Goal: Task Accomplishment & Management: Use online tool/utility

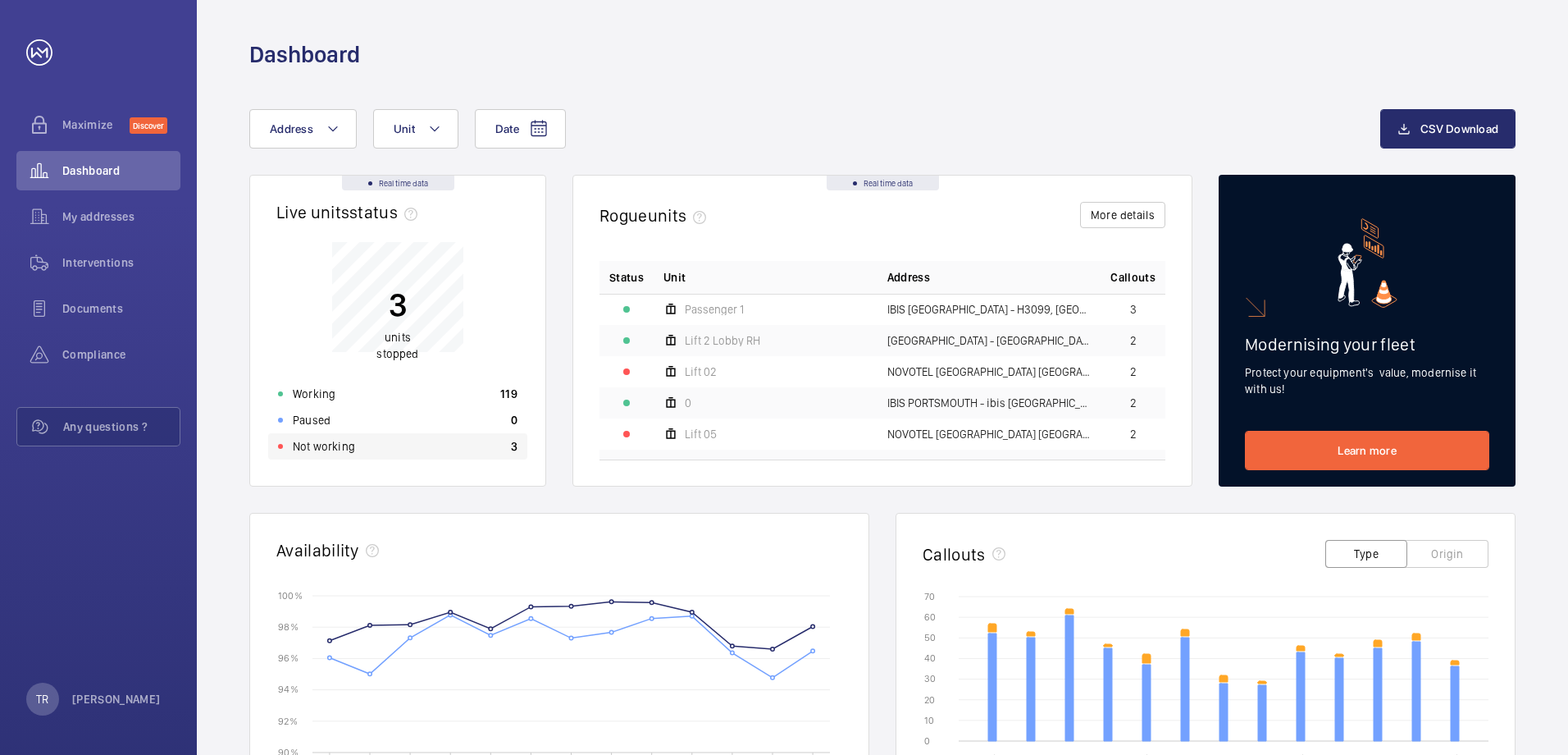
click at [313, 444] on p "Not working" at bounding box center [323, 446] width 62 height 17
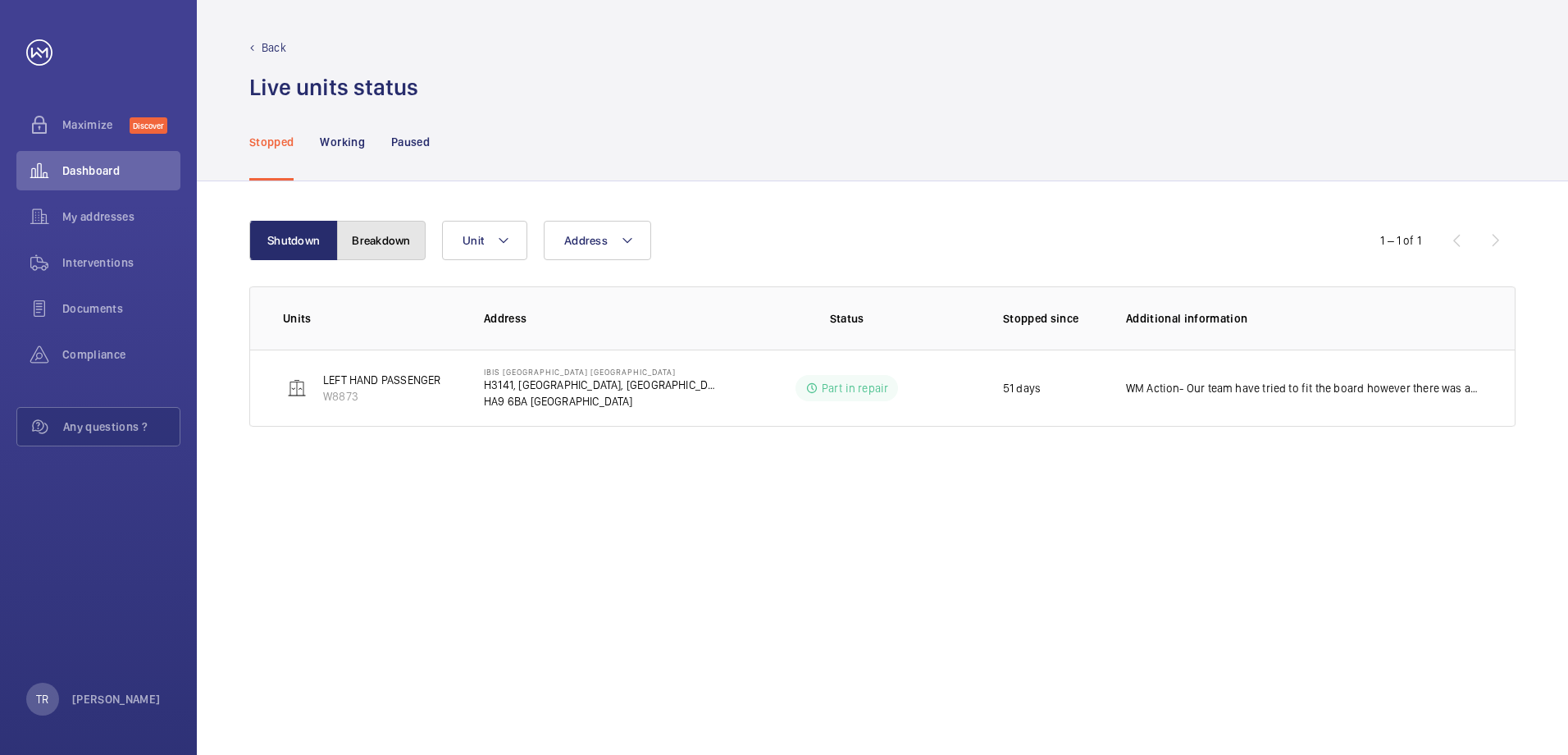
click at [392, 230] on button "Breakdown" at bounding box center [381, 240] width 88 height 39
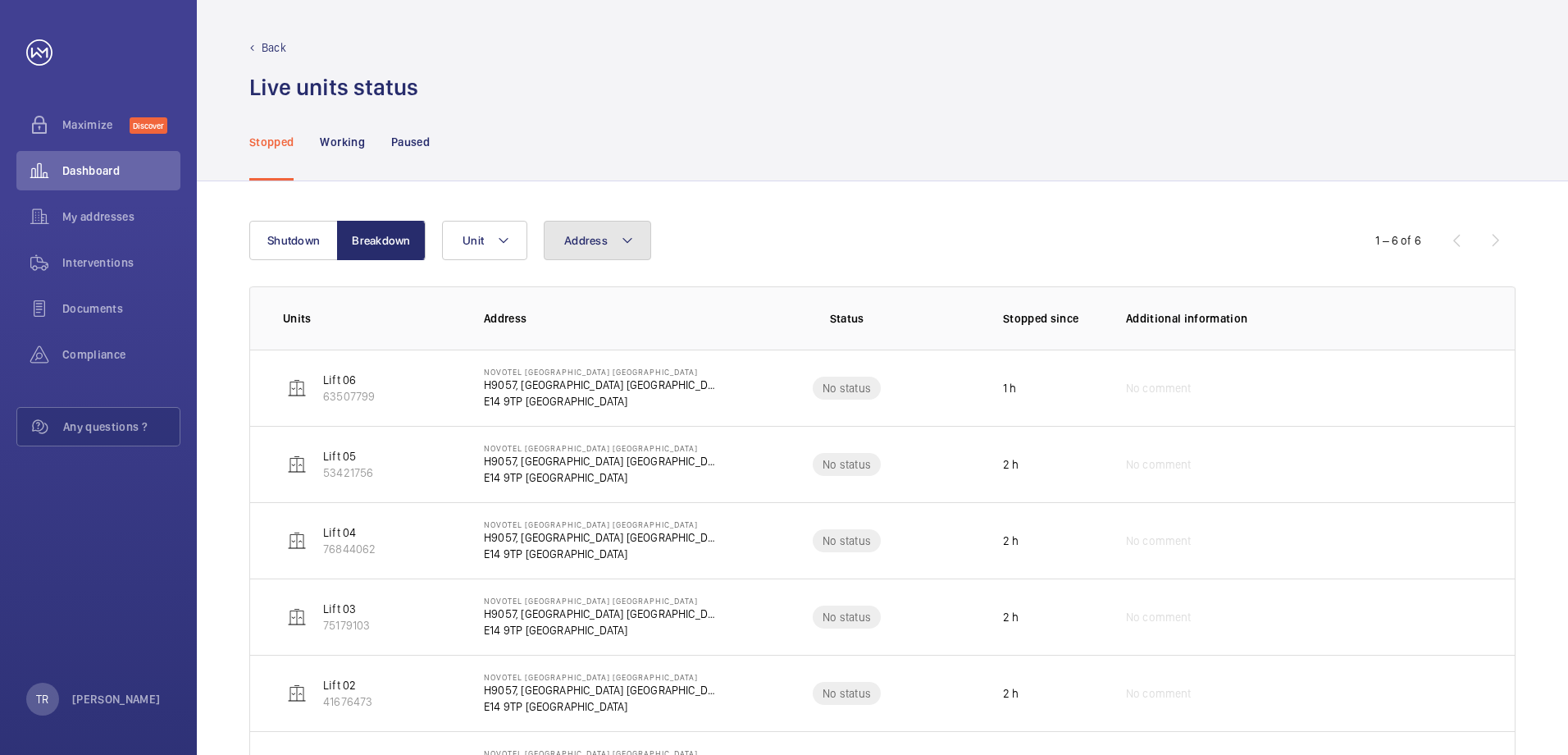
click at [630, 237] on mat-icon at bounding box center [627, 240] width 13 height 20
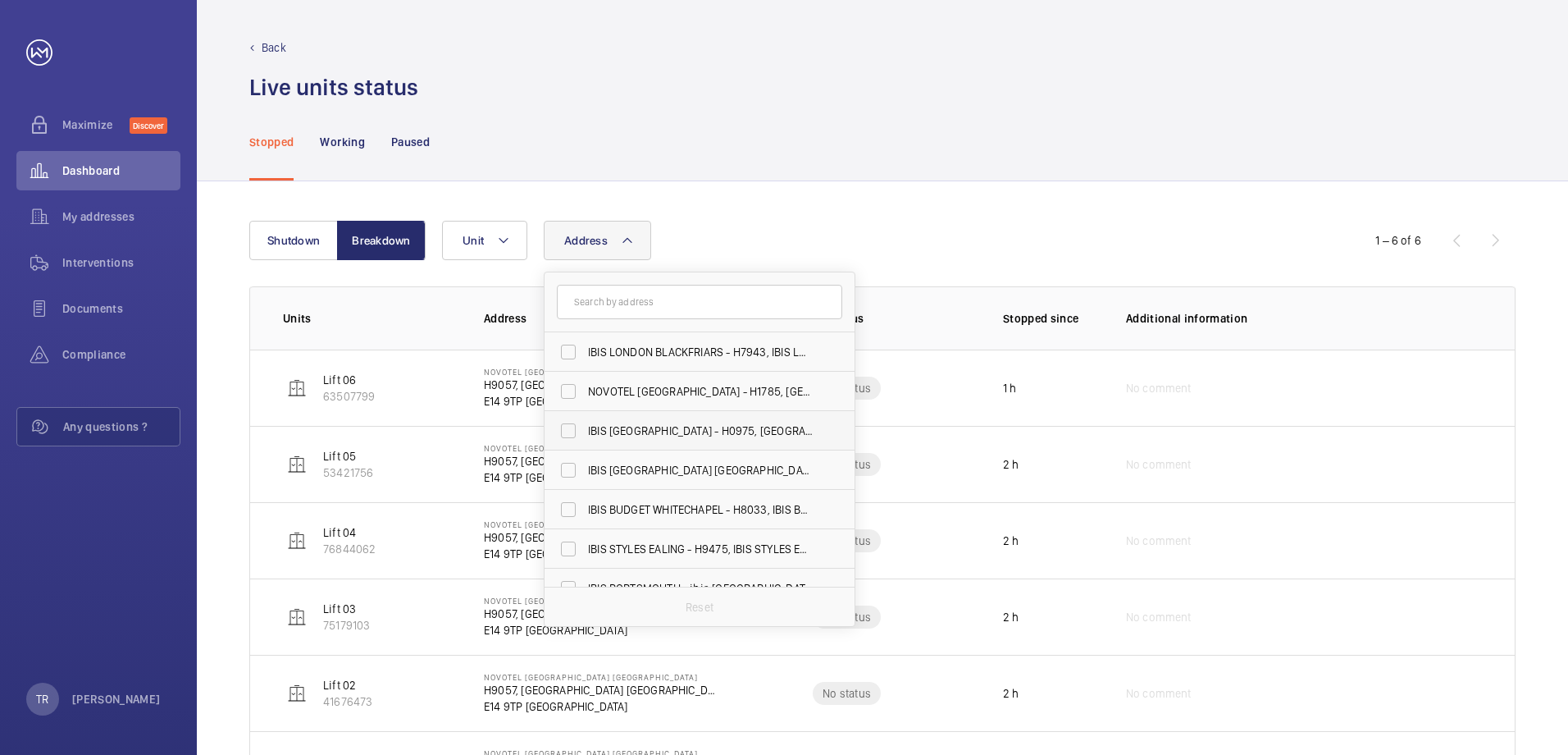
scroll to position [140, 0]
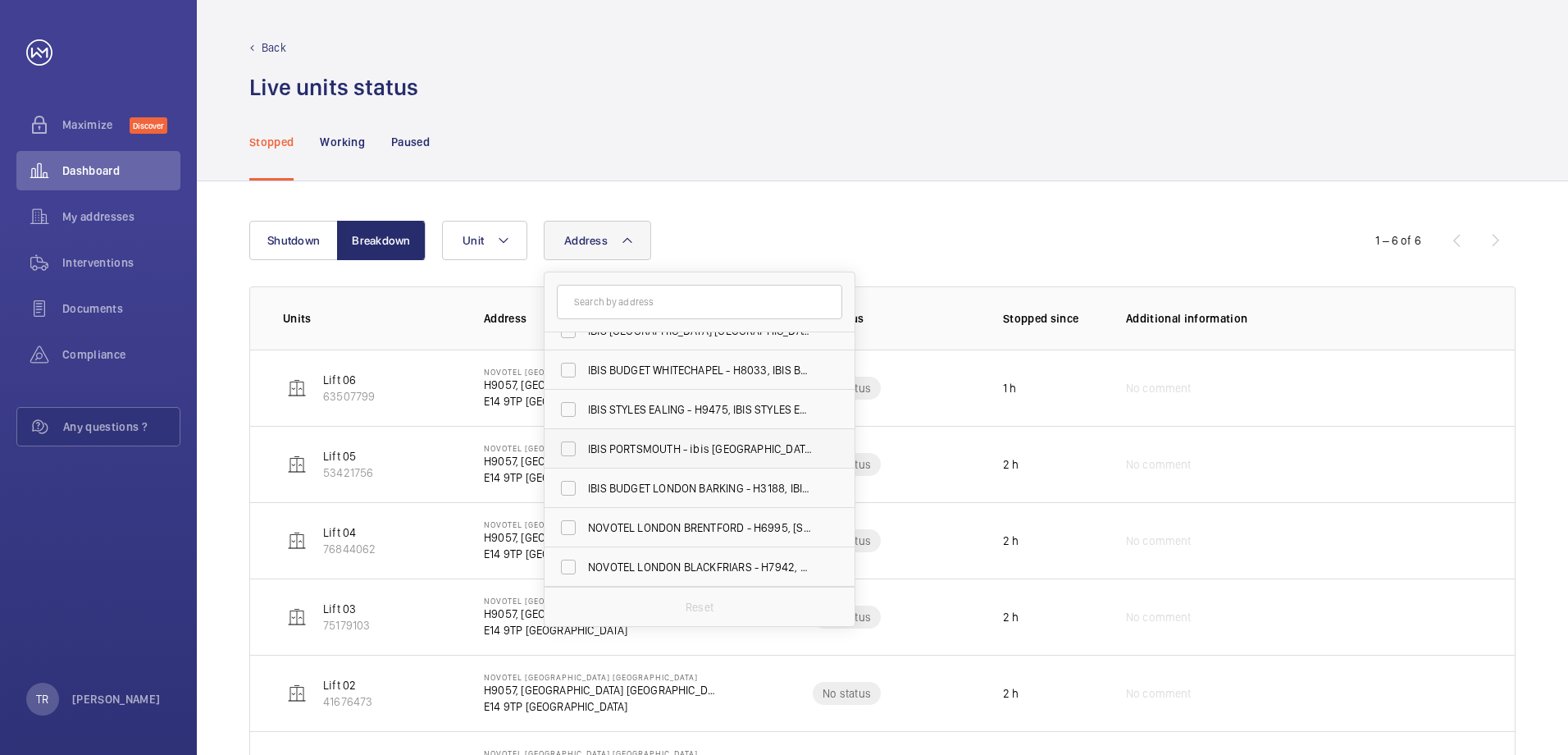
click at [677, 448] on span "IBIS PORTSMOUTH - ibis [GEOGRAPHIC_DATA]" at bounding box center [701, 448] width 225 height 17
click at [584, 448] on input "IBIS PORTSMOUTH - ibis [GEOGRAPHIC_DATA]" at bounding box center [569, 449] width 33 height 33
checkbox input "true"
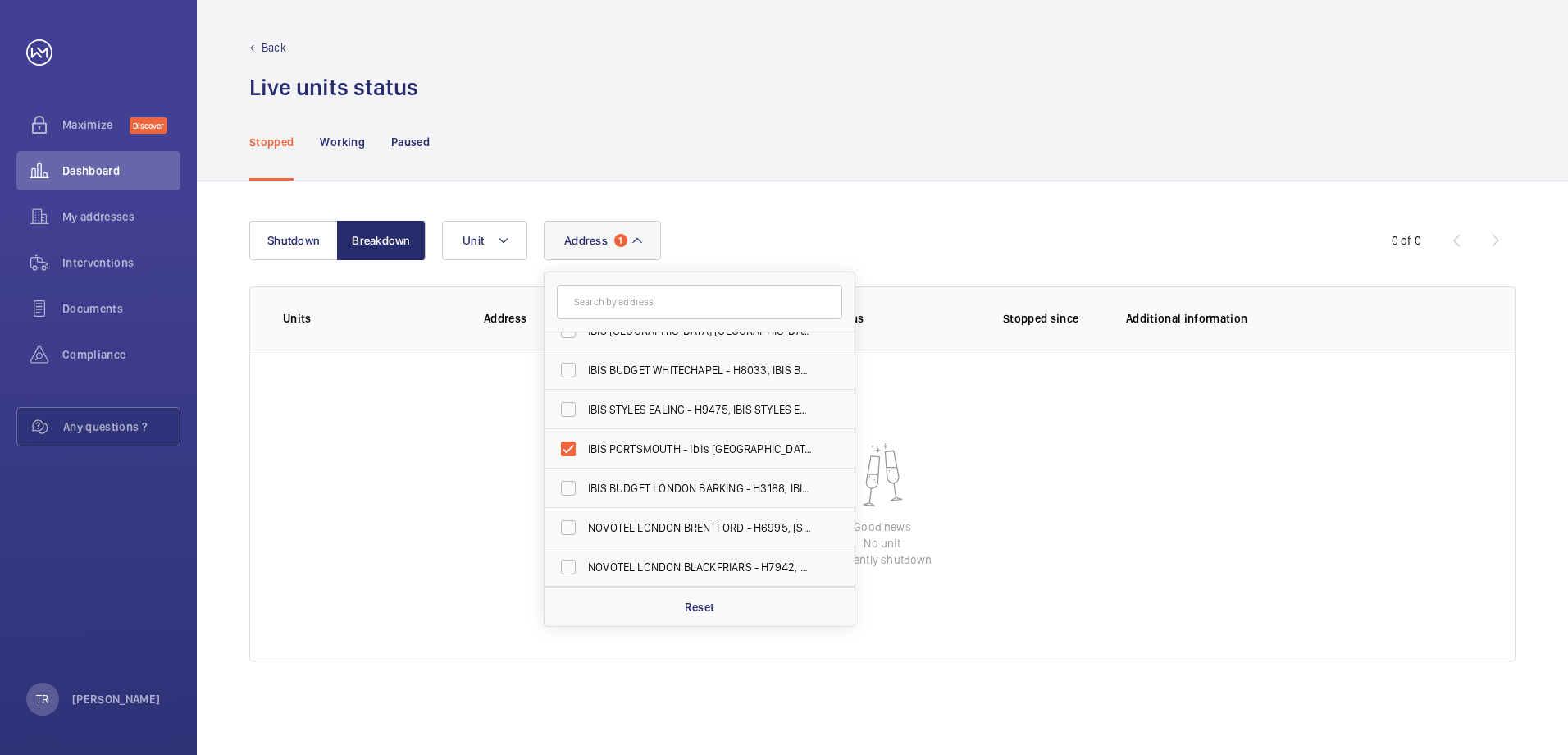
click at [1019, 464] on wm-front-table-empty-state "Good news No unit currently shutdown" at bounding box center [882, 505] width 1265 height 312
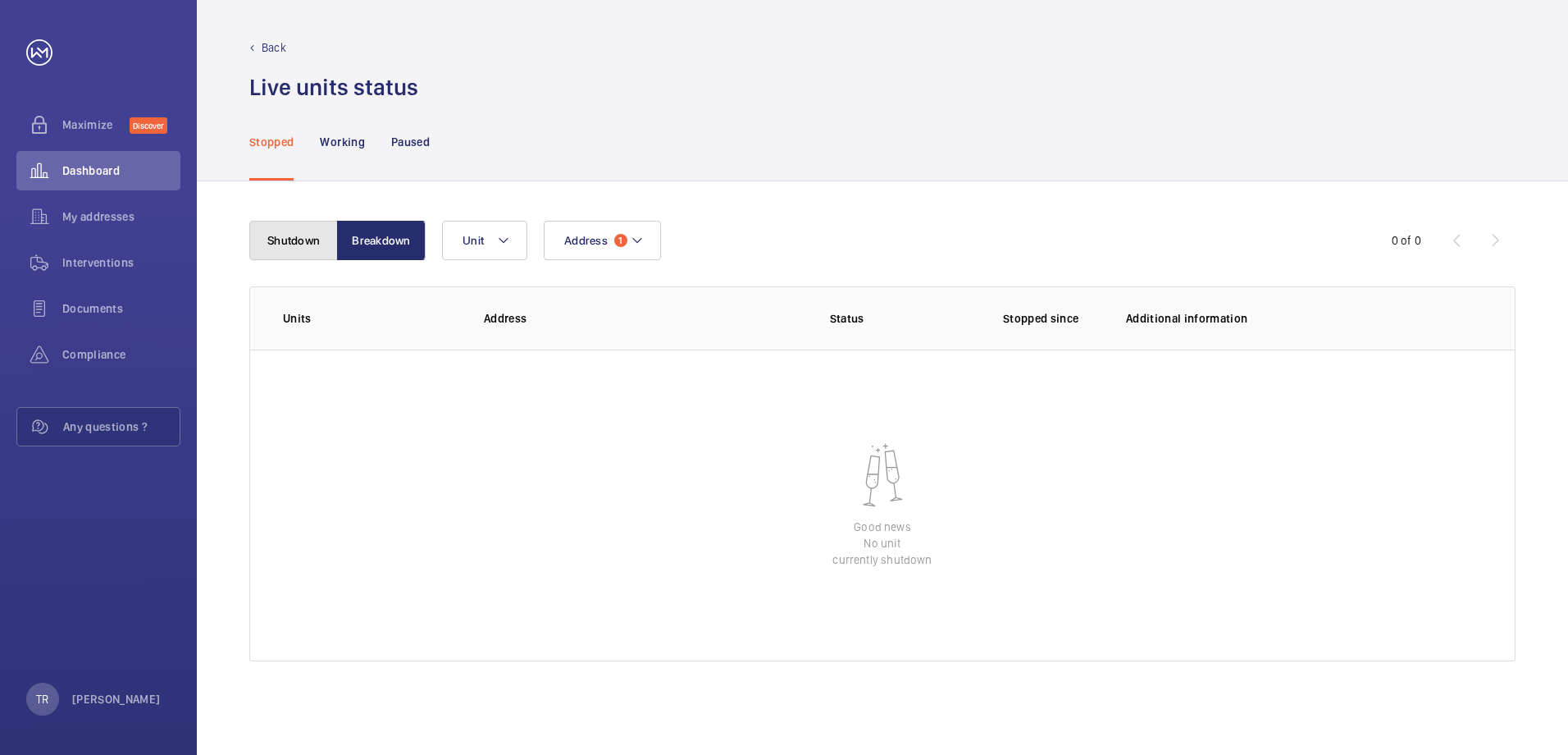
click at [284, 235] on button "Shutdown" at bounding box center [293, 240] width 88 height 39
click at [76, 262] on span "Interventions" at bounding box center [121, 262] width 118 height 17
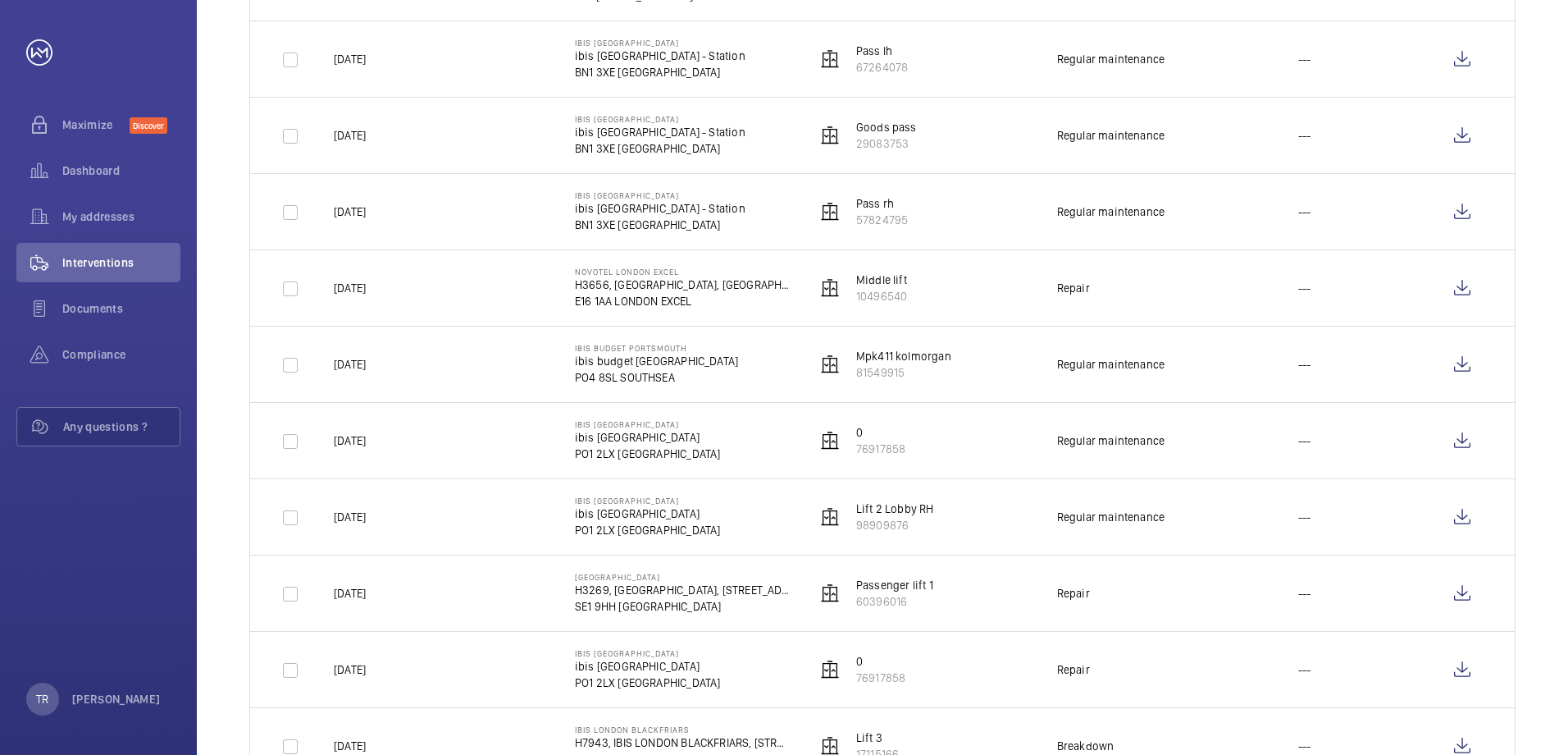
scroll to position [821, 0]
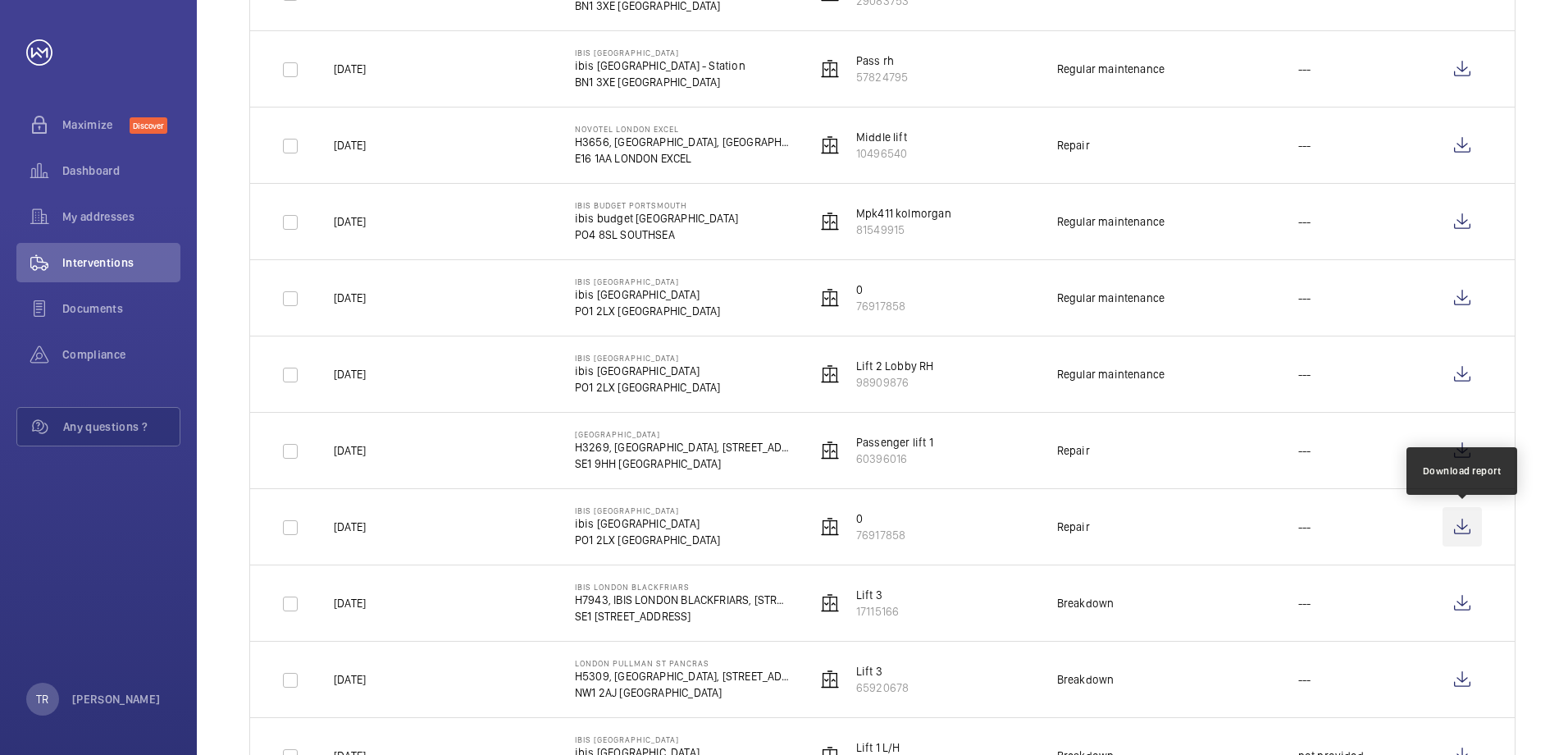
click at [1459, 524] on wm-front-icon-button at bounding box center [1462, 526] width 39 height 39
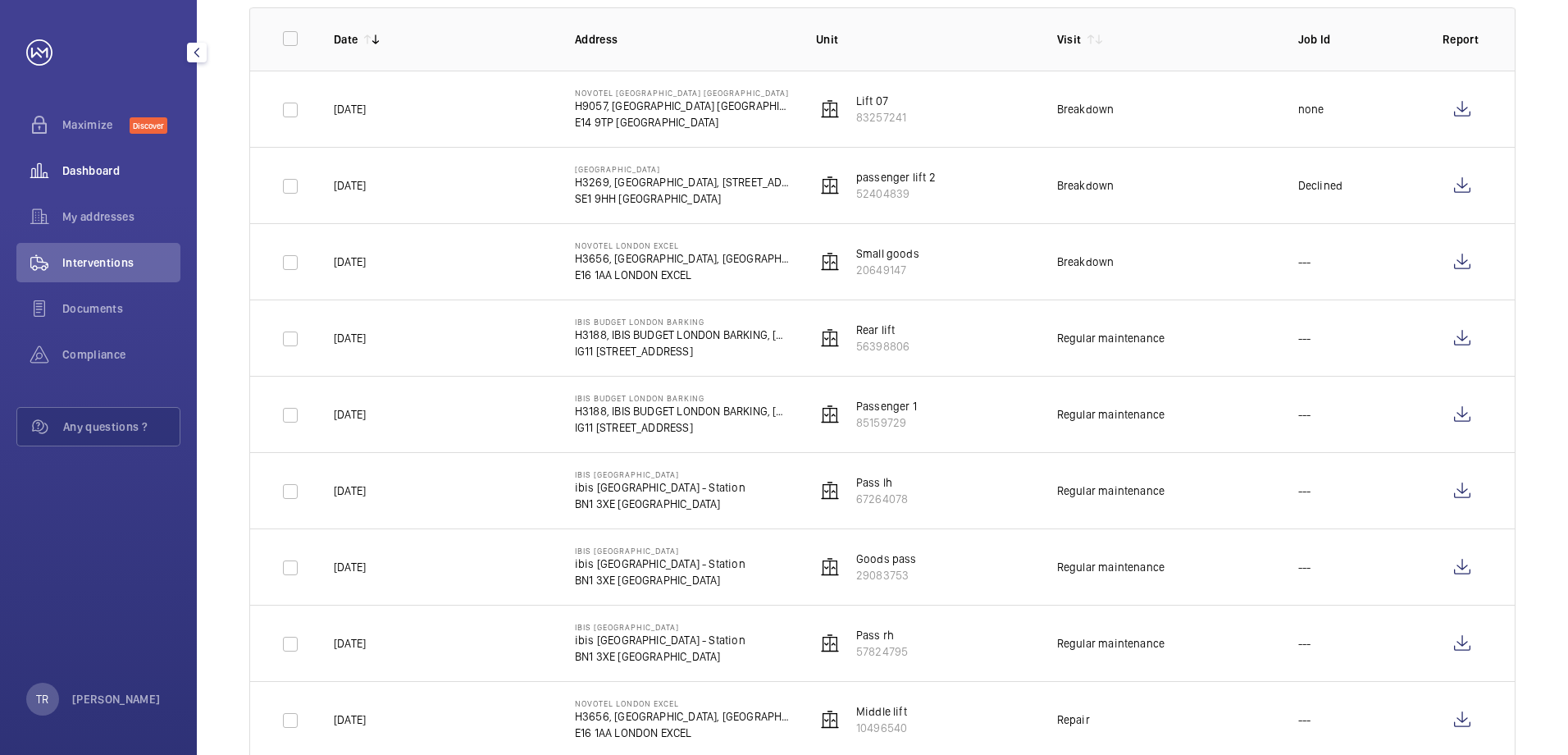
click at [100, 171] on span "Dashboard" at bounding box center [121, 170] width 118 height 17
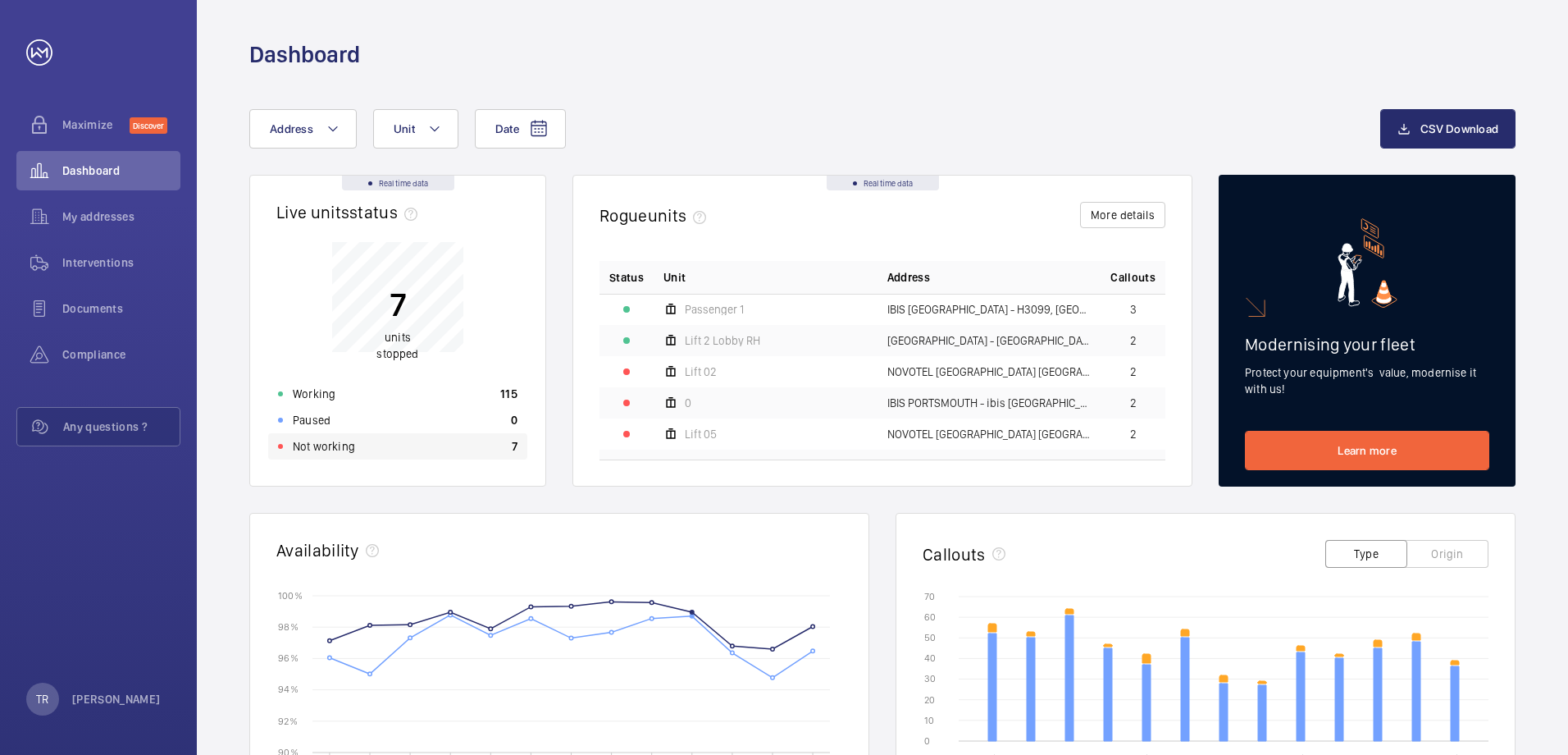
click at [354, 447] on div "Not working 7" at bounding box center [397, 447] width 259 height 26
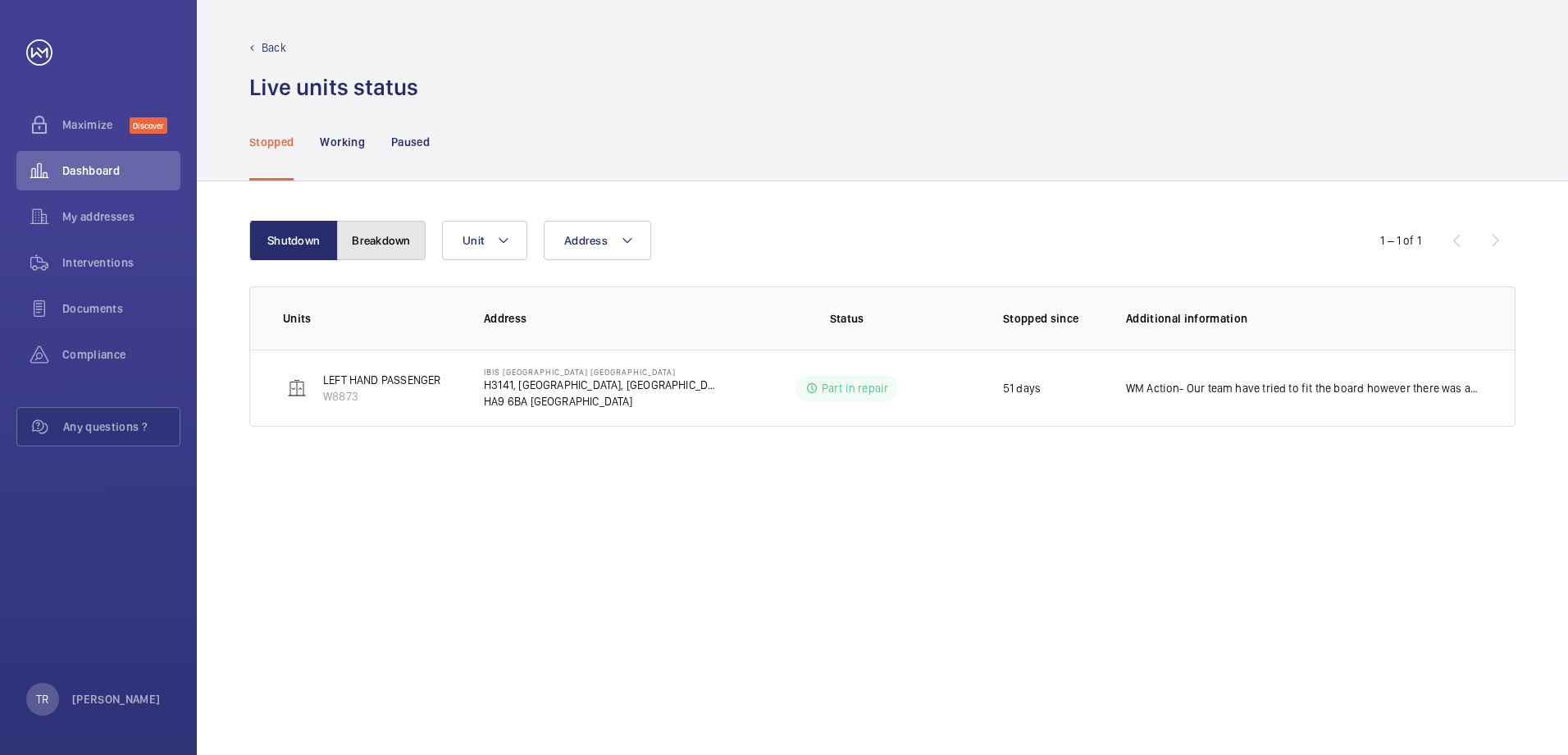
click at [366, 242] on button "Breakdown" at bounding box center [381, 240] width 88 height 39
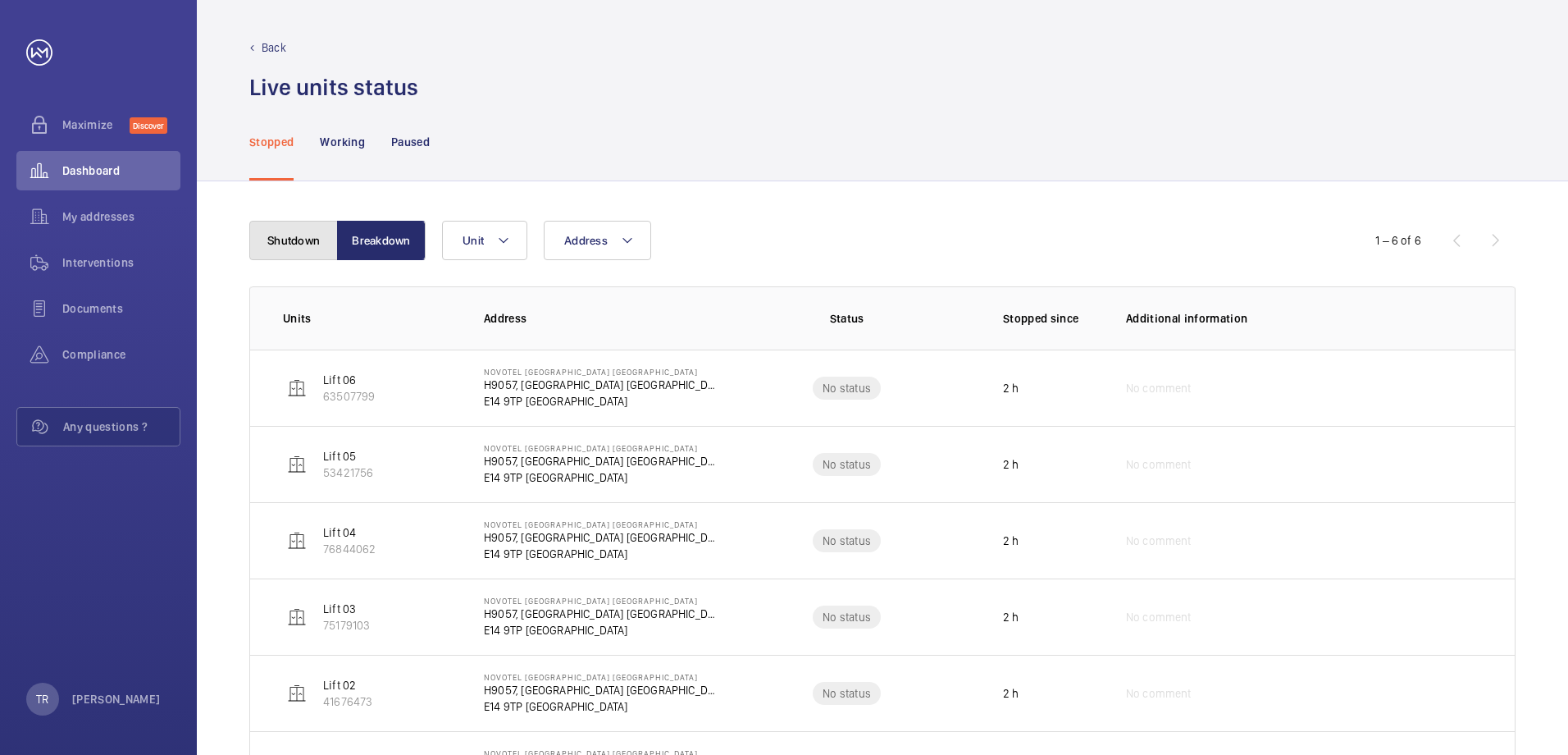
click at [283, 235] on button "Shutdown" at bounding box center [293, 240] width 88 height 39
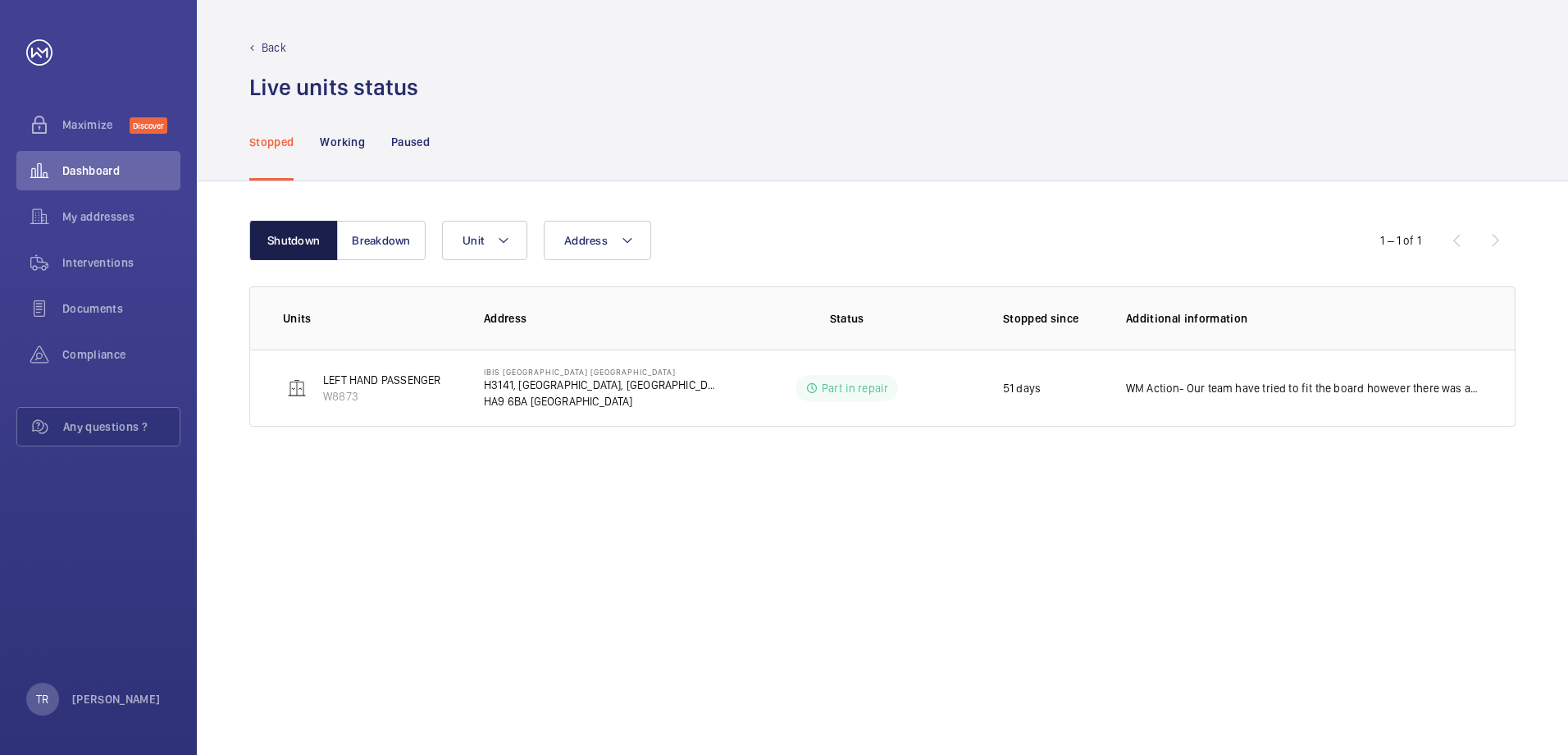
click at [292, 239] on button "Shutdown" at bounding box center [293, 240] width 88 height 39
click at [401, 227] on button "Breakdown" at bounding box center [381, 240] width 88 height 39
